Goal: Use online tool/utility: Utilize a website feature to perform a specific function

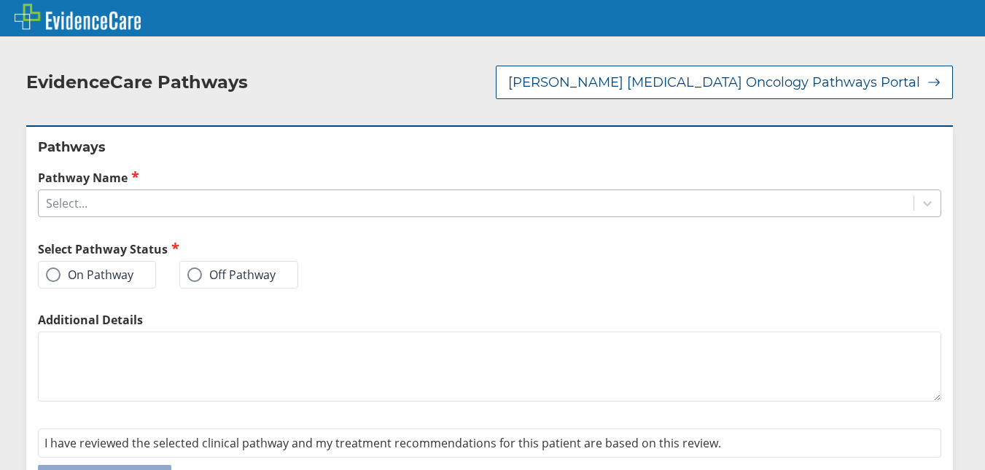
click at [81, 195] on div "Select..." at bounding box center [67, 203] width 42 height 16
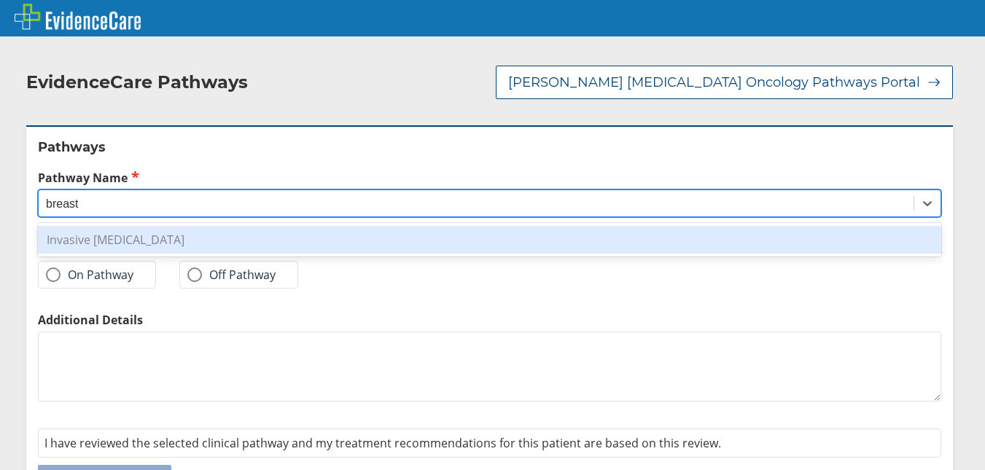
click at [96, 226] on div "Invasive [MEDICAL_DATA]" at bounding box center [489, 240] width 903 height 28
type input "breast"
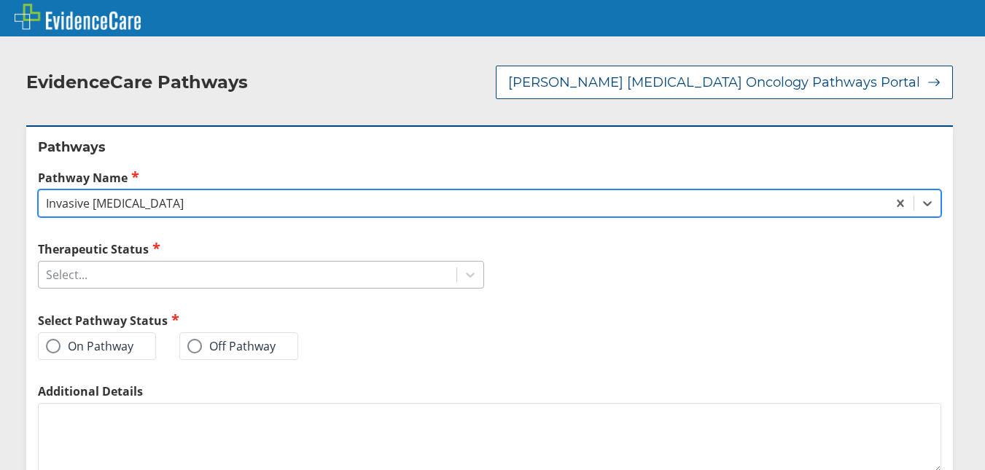
click at [90, 262] on div "Select..." at bounding box center [248, 274] width 418 height 25
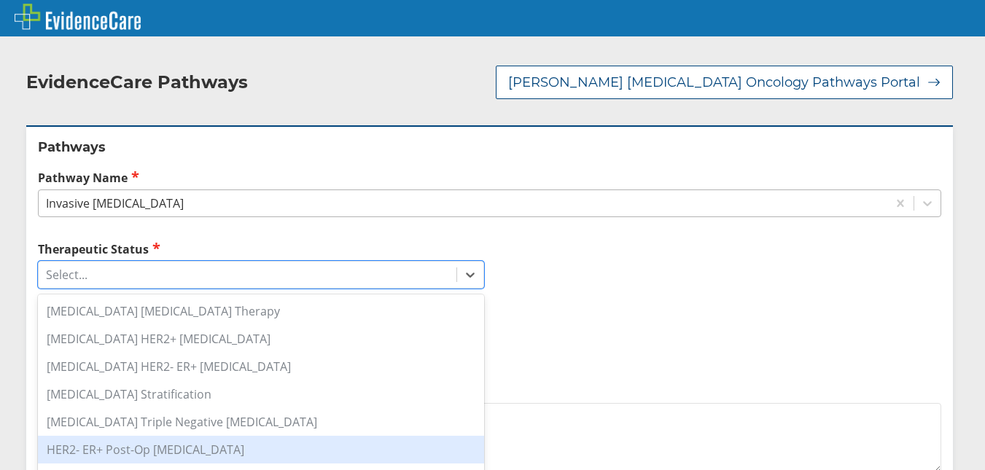
click at [177, 436] on div "HER2- ER+ Post-Op [MEDICAL_DATA]" at bounding box center [261, 450] width 446 height 28
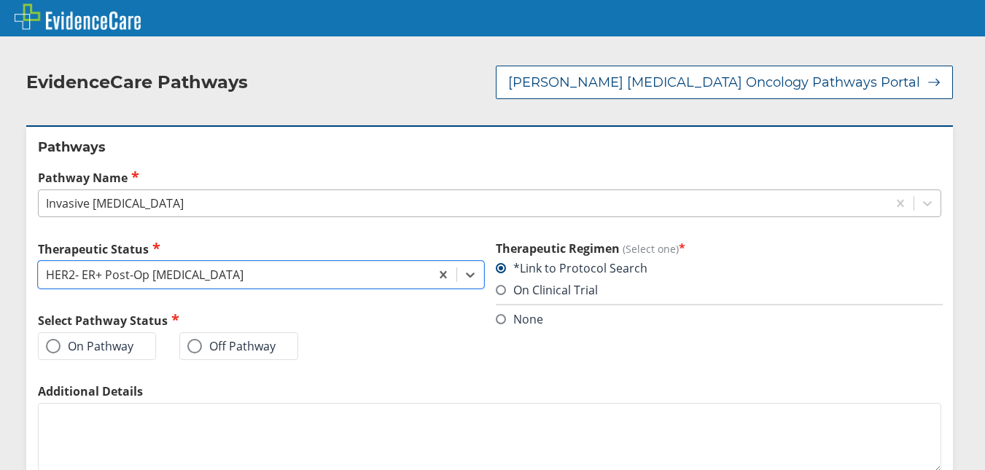
click at [102, 339] on label "On Pathway" at bounding box center [89, 346] width 87 height 15
click at [0, 0] on input "On Pathway" at bounding box center [0, 0] width 0 height 0
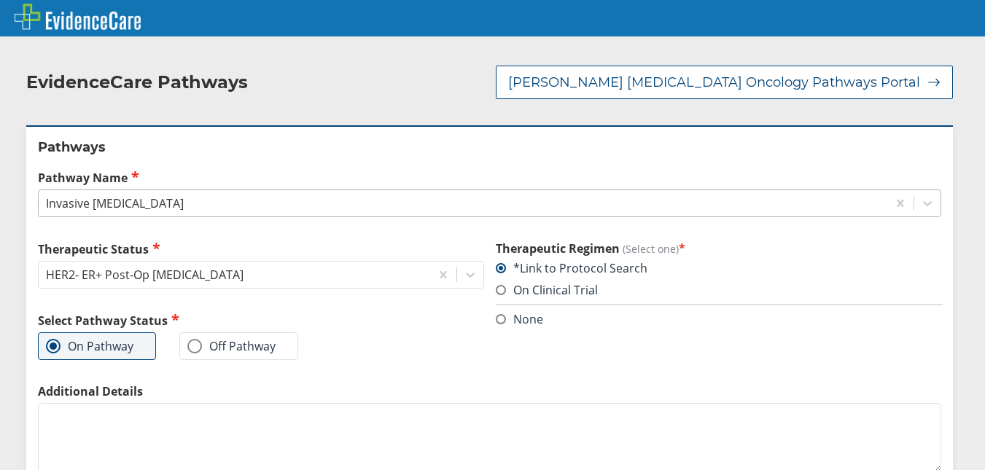
scroll to position [101, 0]
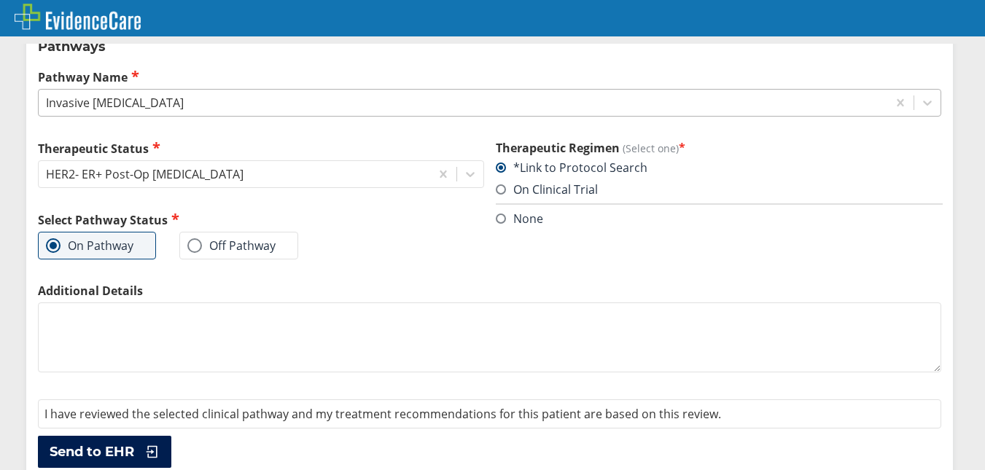
click at [98, 443] on span "Send to EHR" at bounding box center [92, 451] width 85 height 17
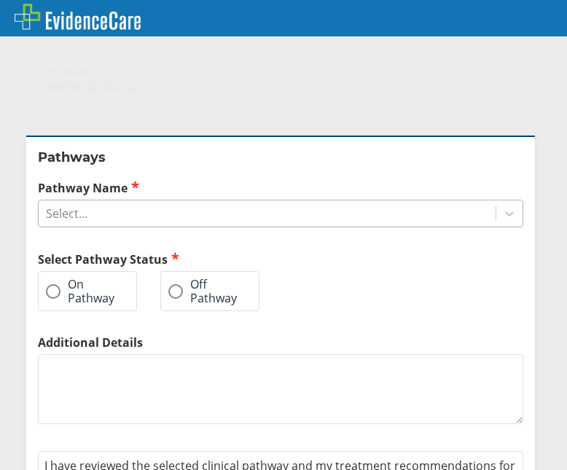
scroll to position [216, 0]
